Goal: Task Accomplishment & Management: Complete application form

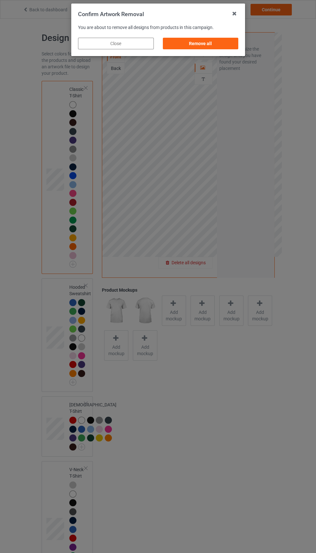
click at [209, 46] on div "Remove all" at bounding box center [200, 44] width 76 height 12
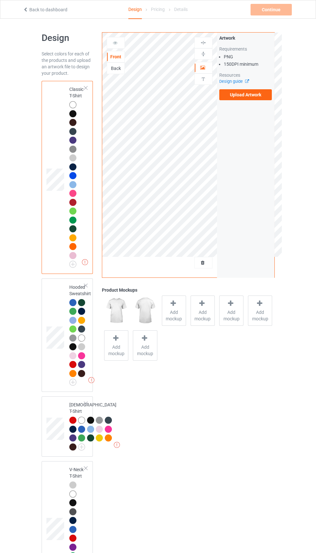
click at [262, 98] on label "Upload Artwork" at bounding box center [245, 94] width 53 height 11
click at [0, 0] on input "Upload Artwork" at bounding box center [0, 0] width 0 height 0
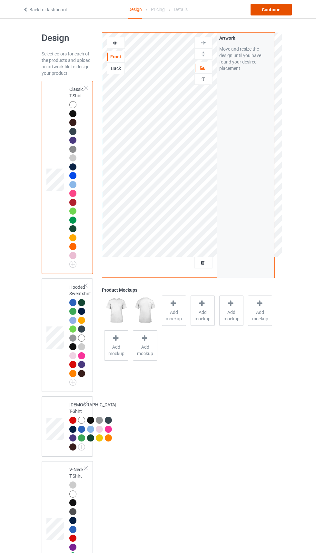
click at [272, 10] on div "Continue" at bounding box center [270, 10] width 41 height 12
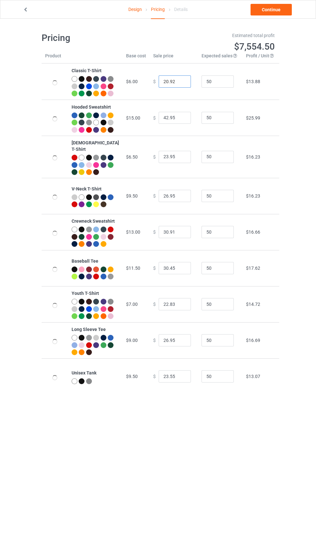
click at [167, 86] on input "20.92" at bounding box center [175, 81] width 32 height 12
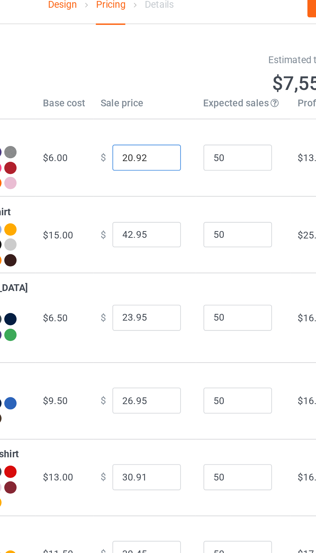
click at [159, 86] on input "20.92" at bounding box center [175, 81] width 32 height 12
click at [161, 85] on input "22.92" at bounding box center [175, 81] width 32 height 12
click at [162, 86] on input "22.92" at bounding box center [175, 81] width 32 height 12
type input "22.62"
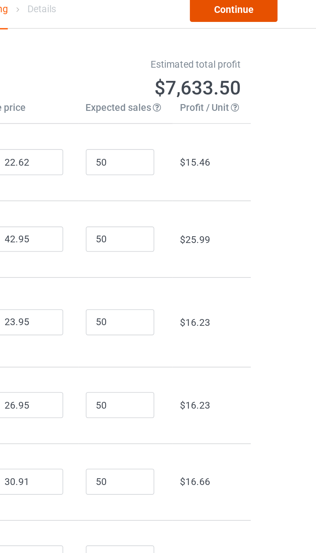
click at [277, 11] on link "Continue" at bounding box center [270, 10] width 41 height 12
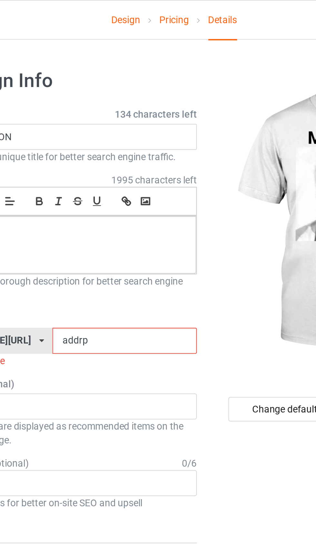
click at [128, 160] on input "addrp" at bounding box center [135, 160] width 68 height 12
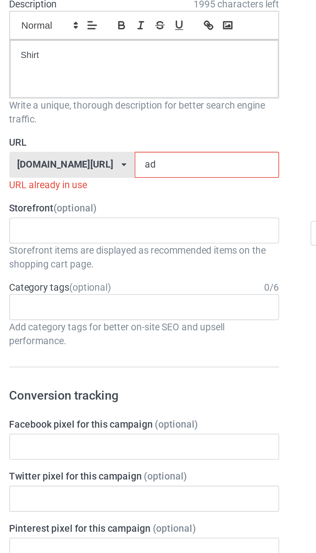
type input "a"
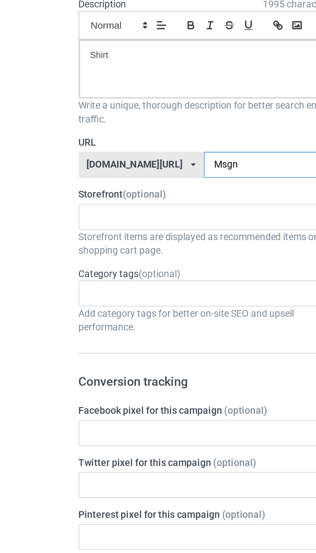
type input "Msgn1"
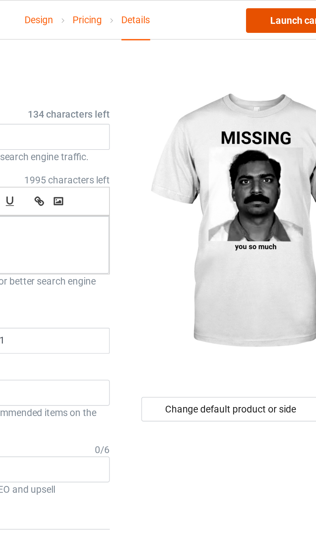
click at [255, 7] on link "Launch campaign" at bounding box center [262, 10] width 59 height 12
